Goal: Communication & Community: Answer question/provide support

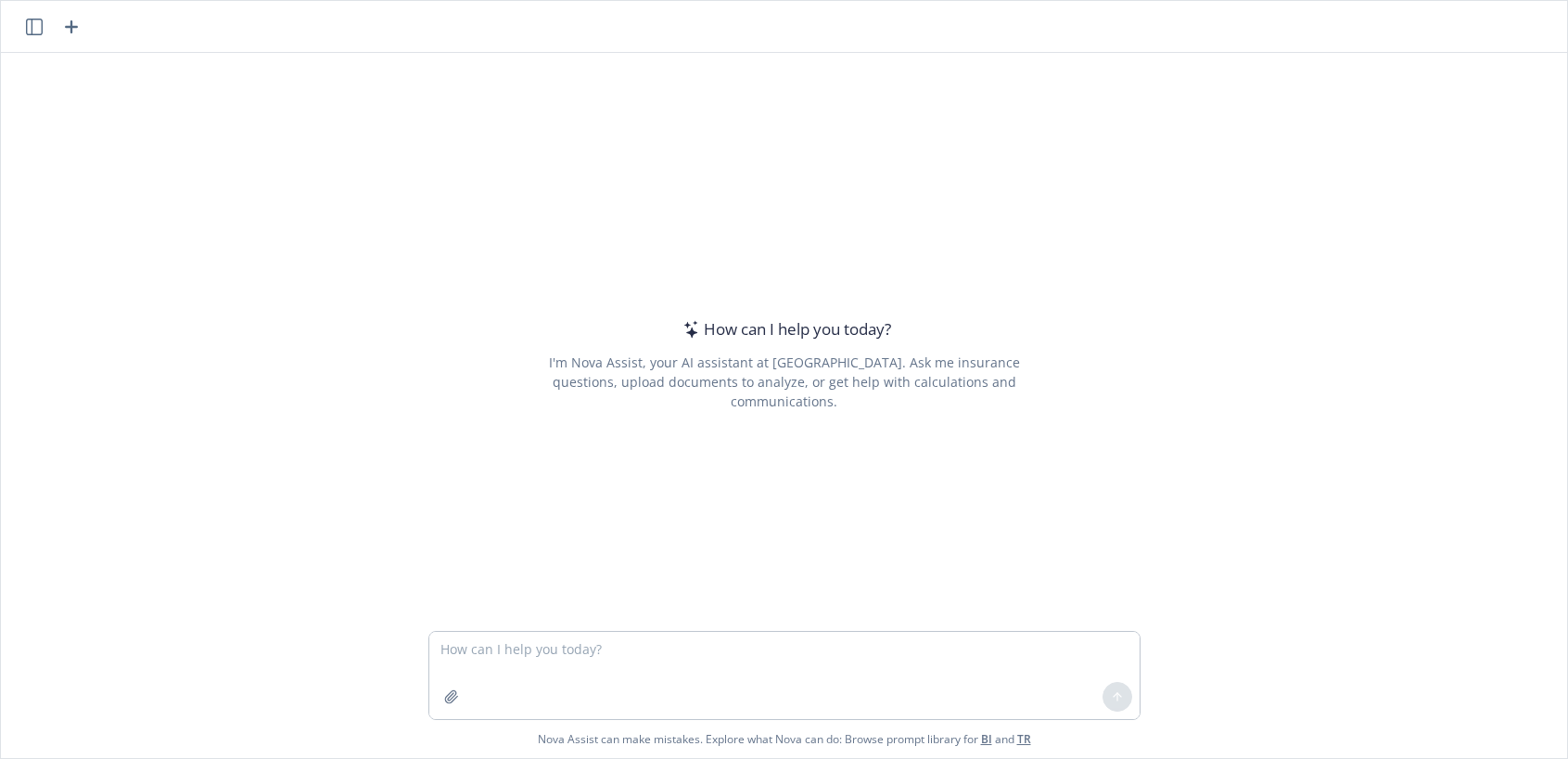
click at [482, 645] on textarea at bounding box center [784, 675] width 711 height 87
click at [447, 706] on button "button" at bounding box center [452, 697] width 30 height 30
click at [493, 651] on textarea at bounding box center [784, 675] width 711 height 87
type textarea "Please PPT get it ready for email only. The font should be Poppins through out …"
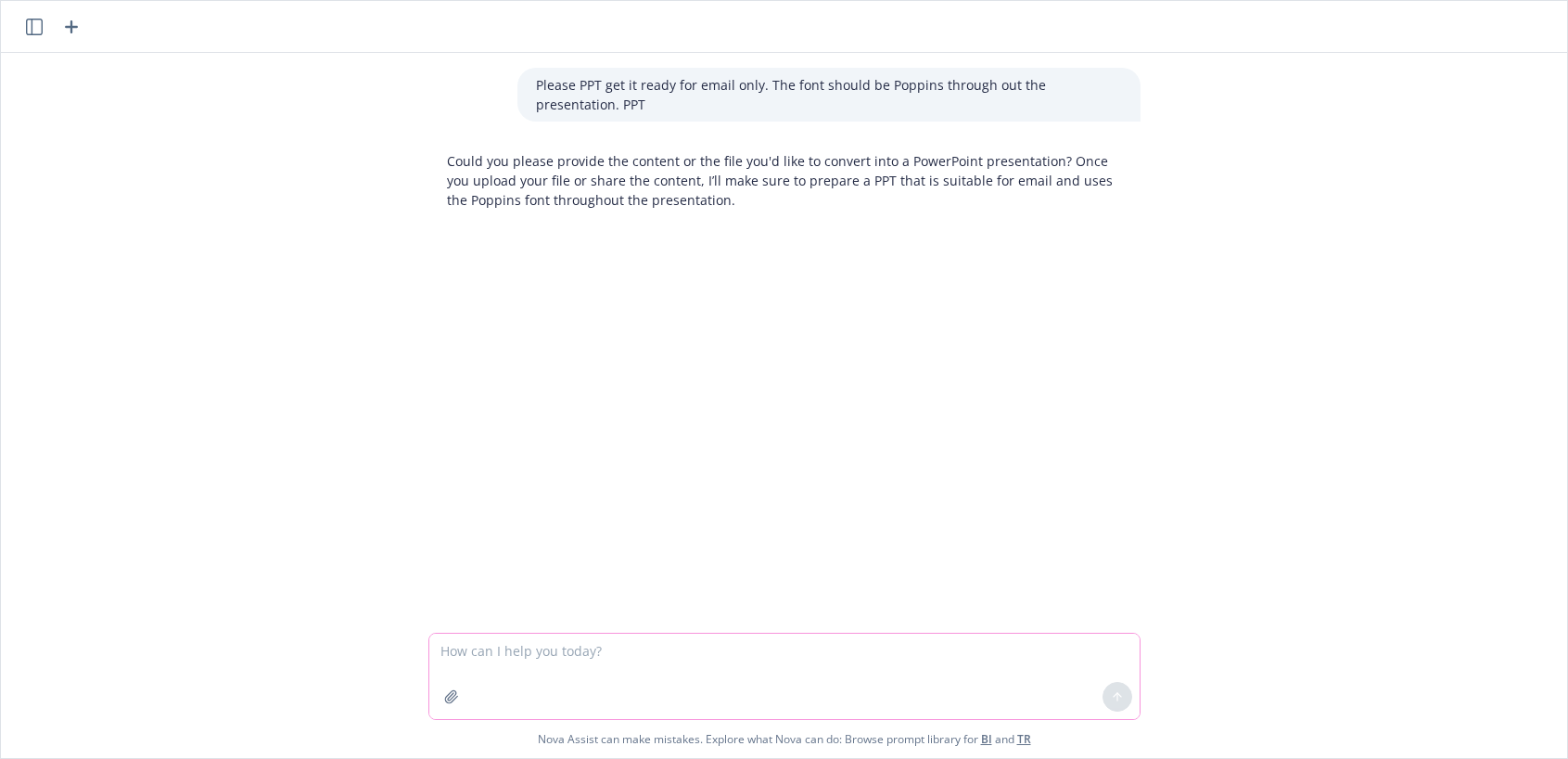
click at [445, 701] on icon "button" at bounding box center [452, 696] width 15 height 15
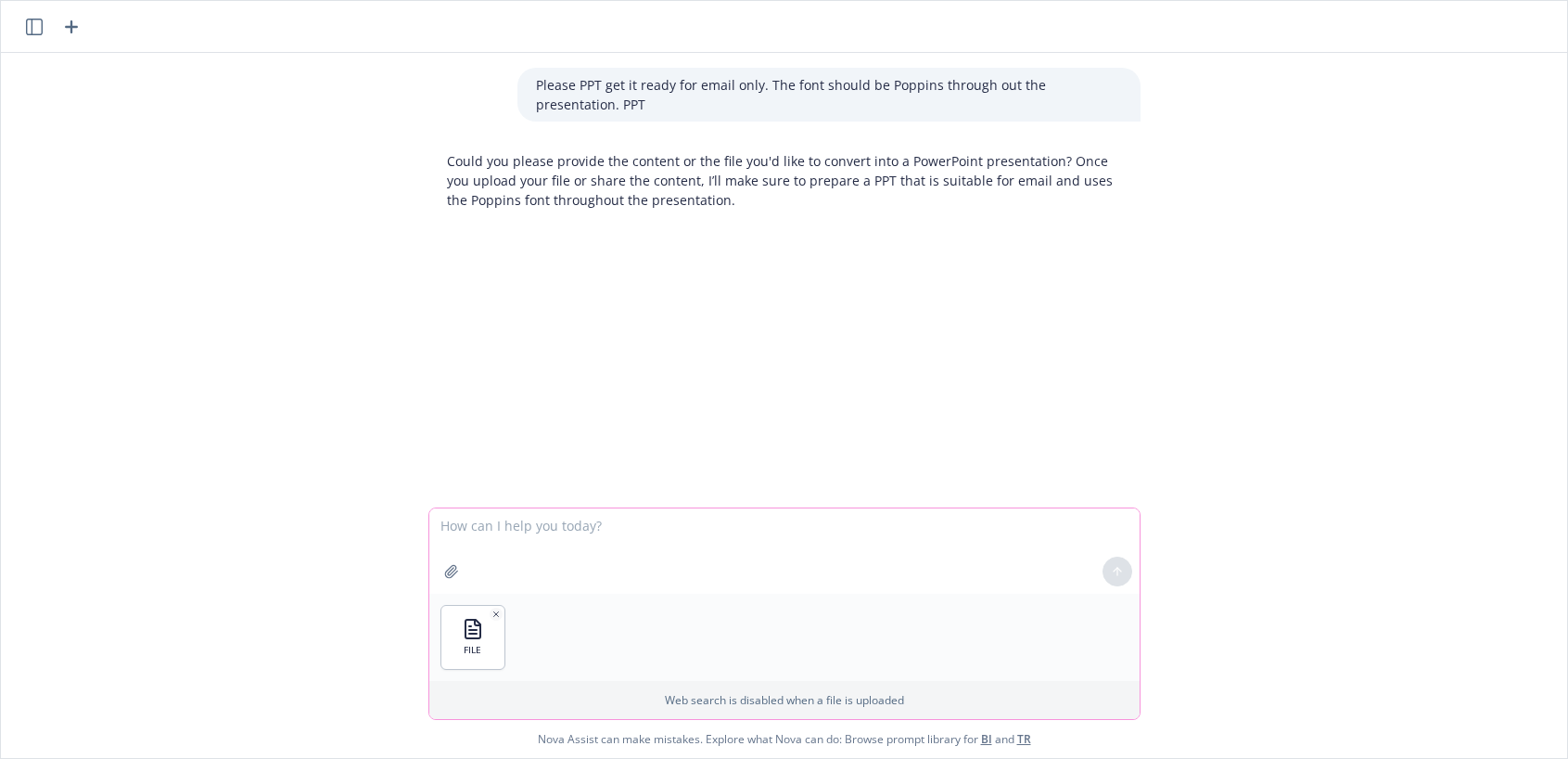
click at [447, 525] on textarea at bounding box center [784, 552] width 711 height 86
type textarea "Here is the file"
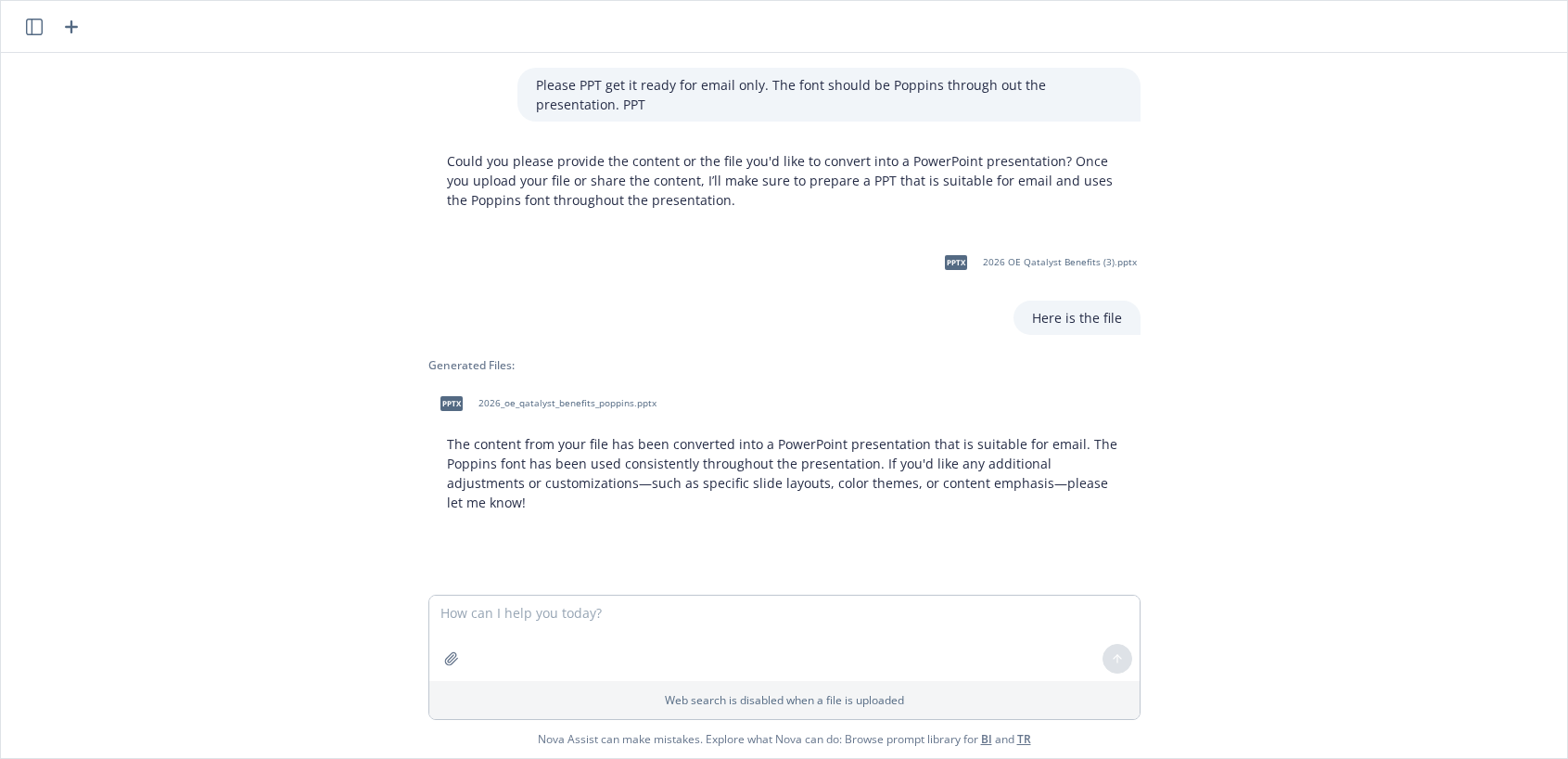
click at [441, 398] on span "pptx" at bounding box center [452, 403] width 22 height 14
